Goal: Task Accomplishment & Management: Complete application form

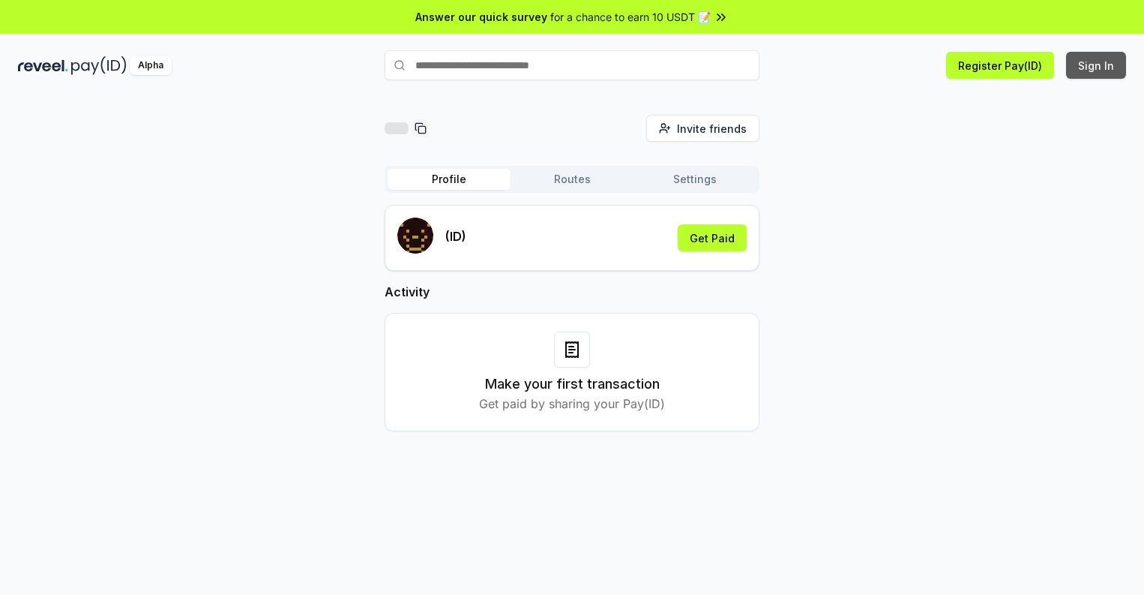
click at [1097, 65] on button "Sign In" at bounding box center [1096, 65] width 60 height 27
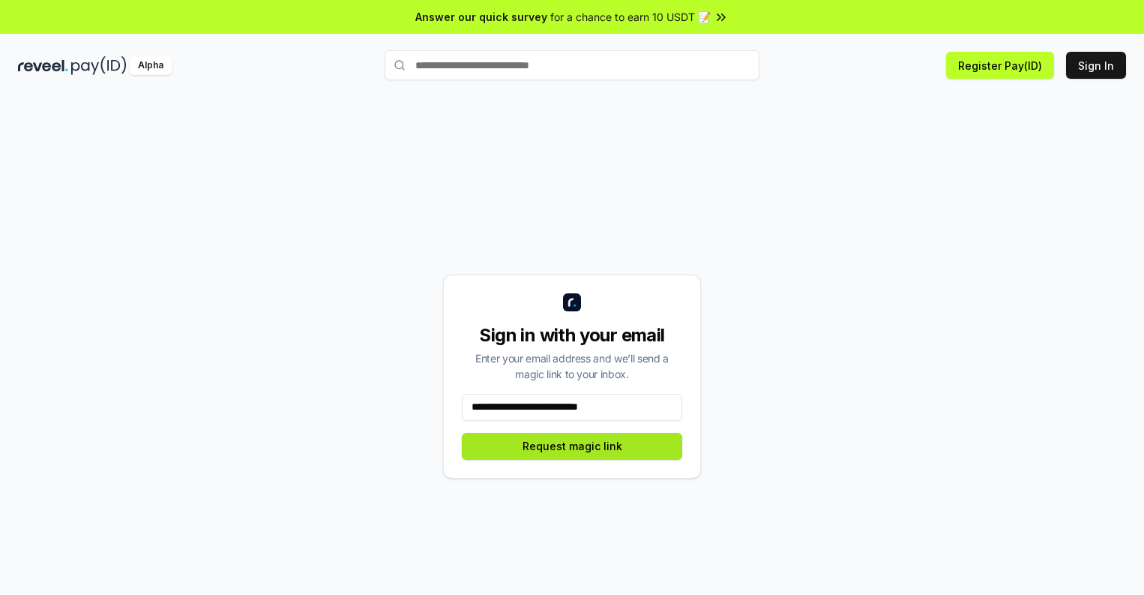
type input "**********"
click at [572, 445] on button "Request magic link" at bounding box center [572, 446] width 220 height 27
